Goal: Transaction & Acquisition: Purchase product/service

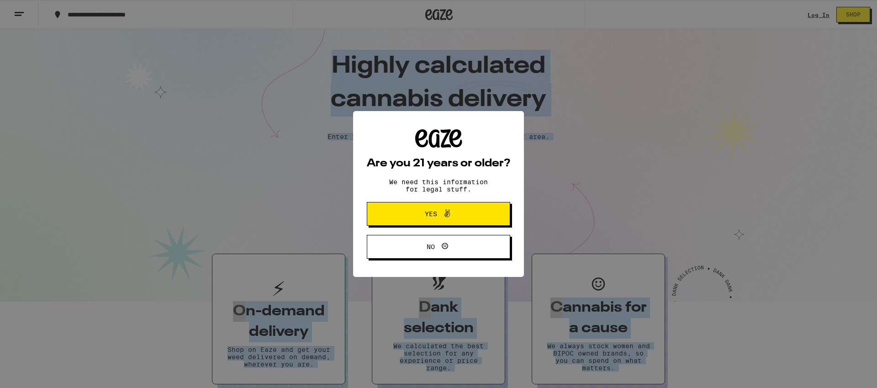
drag, startPoint x: 338, startPoint y: 62, endPoint x: 542, endPoint y: 119, distance: 211.9
click at [438, 217] on span at bounding box center [445, 214] width 16 height 12
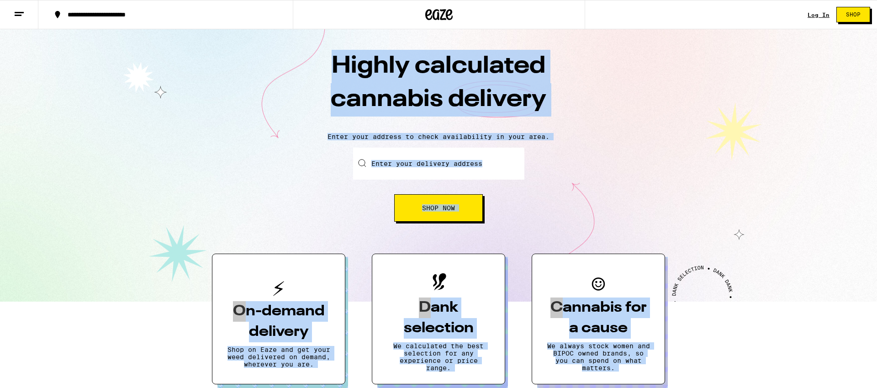
click at [210, 166] on div "Enter your delivery address Shop Now" at bounding box center [438, 184] width 858 height 74
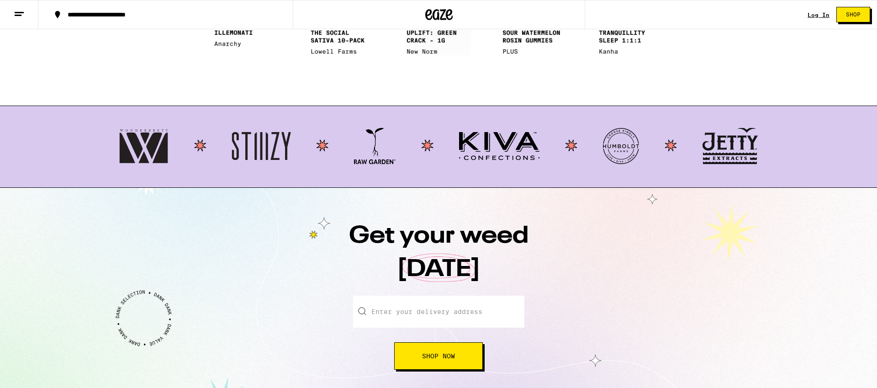
scroll to position [806, 0]
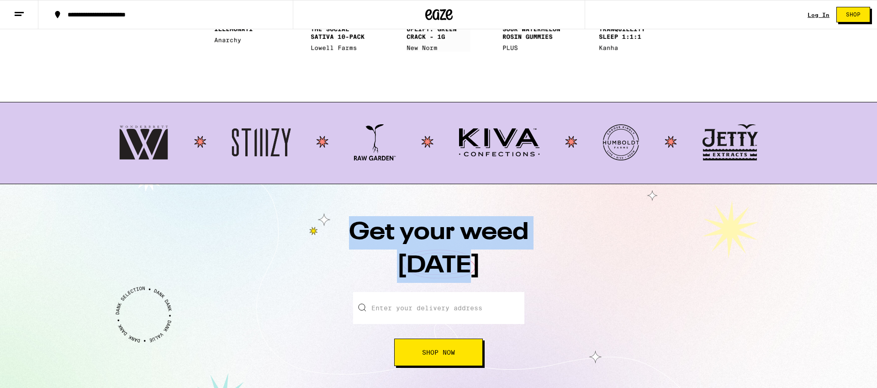
drag, startPoint x: 489, startPoint y: 268, endPoint x: 346, endPoint y: 234, distance: 147.4
click at [346, 234] on h1 "Get your weed [DATE]" at bounding box center [438, 254] width 274 height 76
click at [332, 226] on h1 "Get your weed [DATE]" at bounding box center [438, 254] width 274 height 76
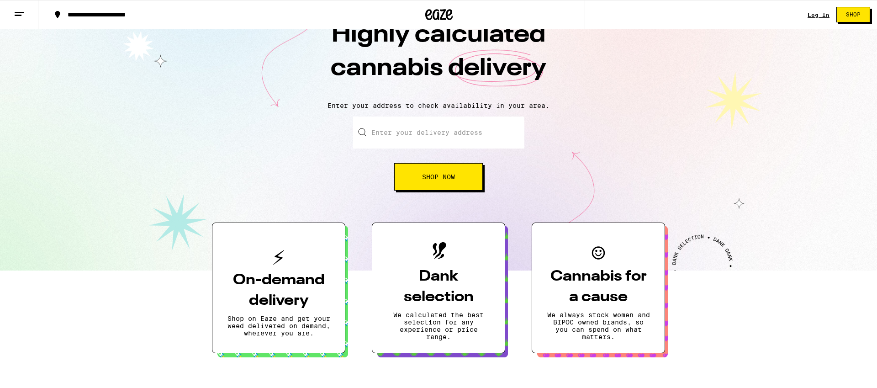
scroll to position [0, 0]
